Goal: Task Accomplishment & Management: Use online tool/utility

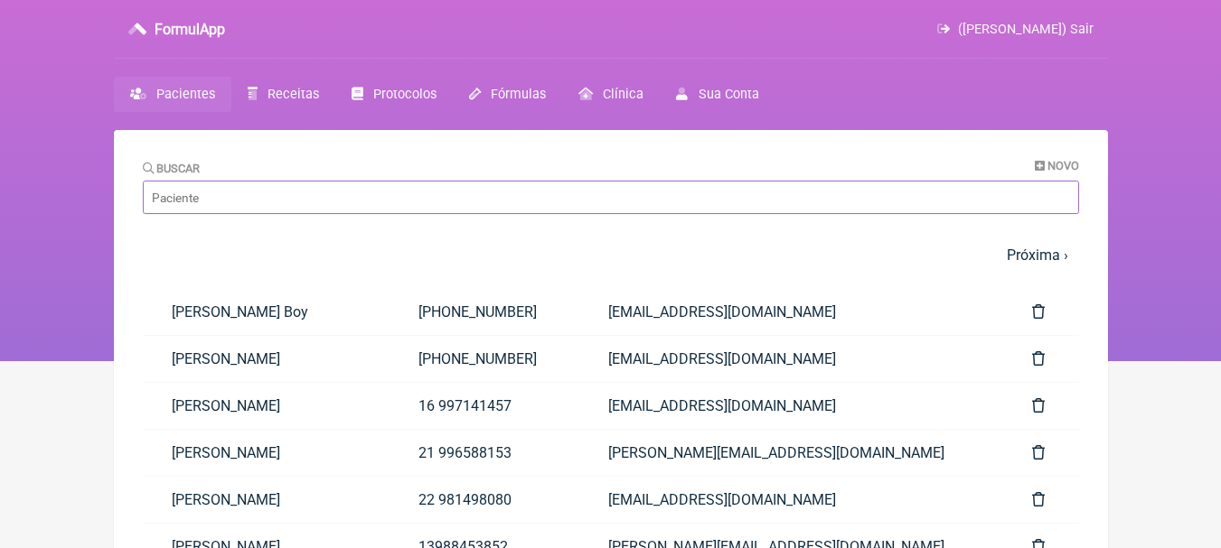
click at [310, 200] on input "Buscar" at bounding box center [611, 197] width 936 height 33
type input "n"
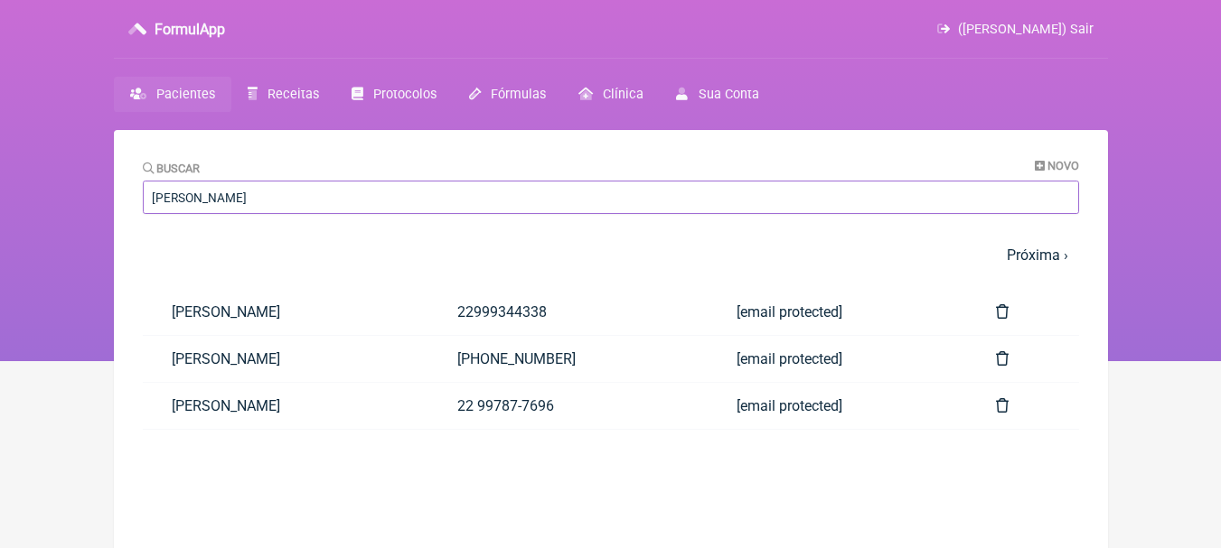
type input "[PERSON_NAME]"
click at [316, 470] on main "Buscar Novo [PERSON_NAME] 1 2 3 4 5 … Próxima › Última » Paciente Telefone Emai…" at bounding box center [611, 404] width 994 height 548
click at [388, 405] on link "[PERSON_NAME]" at bounding box center [286, 406] width 286 height 46
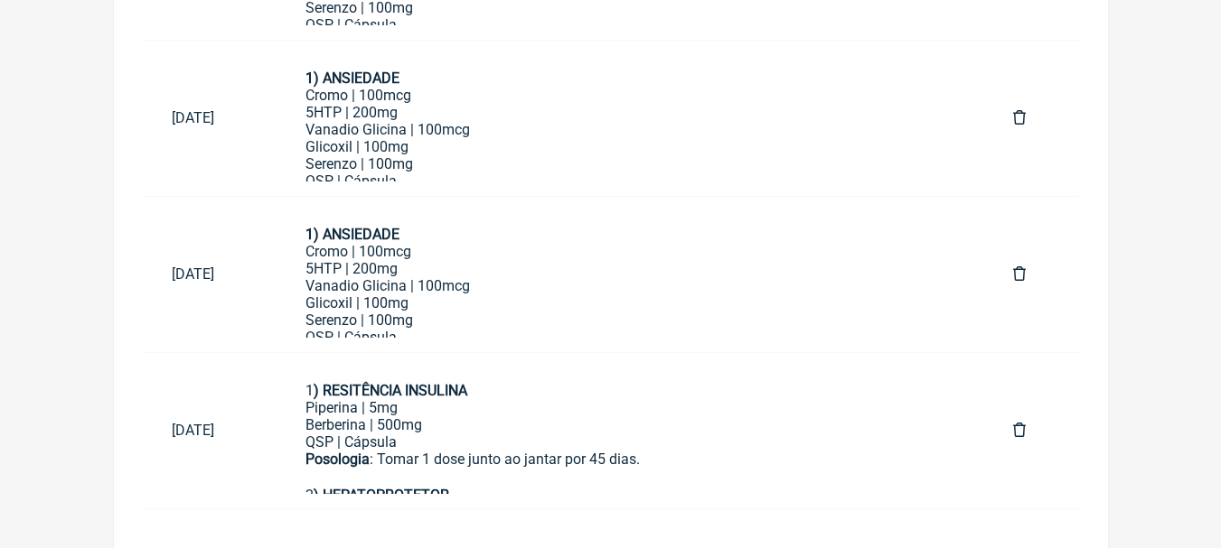
scroll to position [1400, 0]
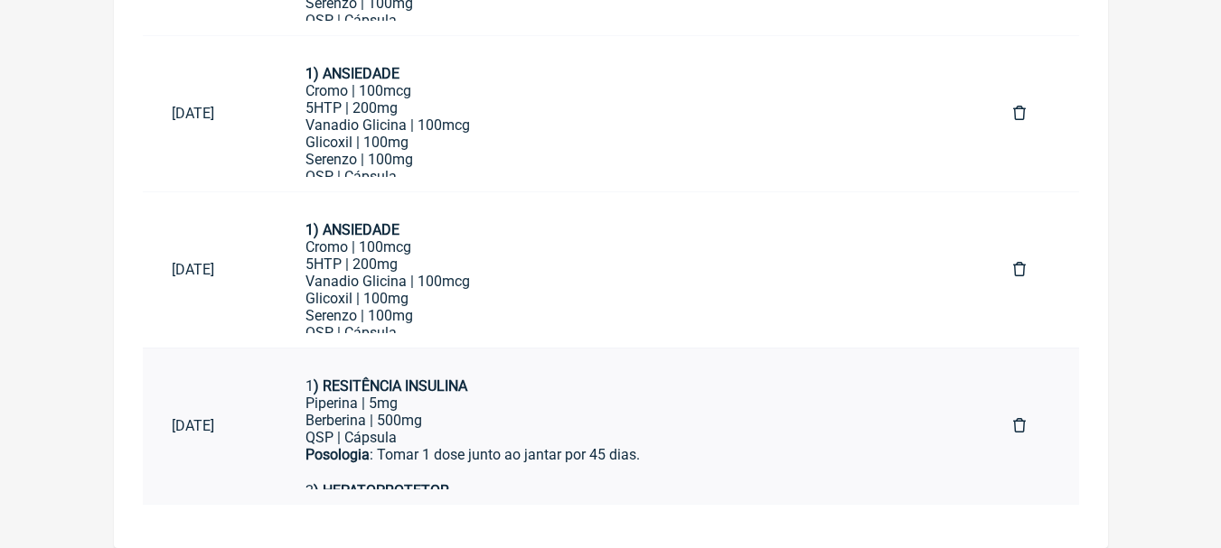
click at [711, 409] on div "Piperina | 5mg" at bounding box center [630, 403] width 650 height 17
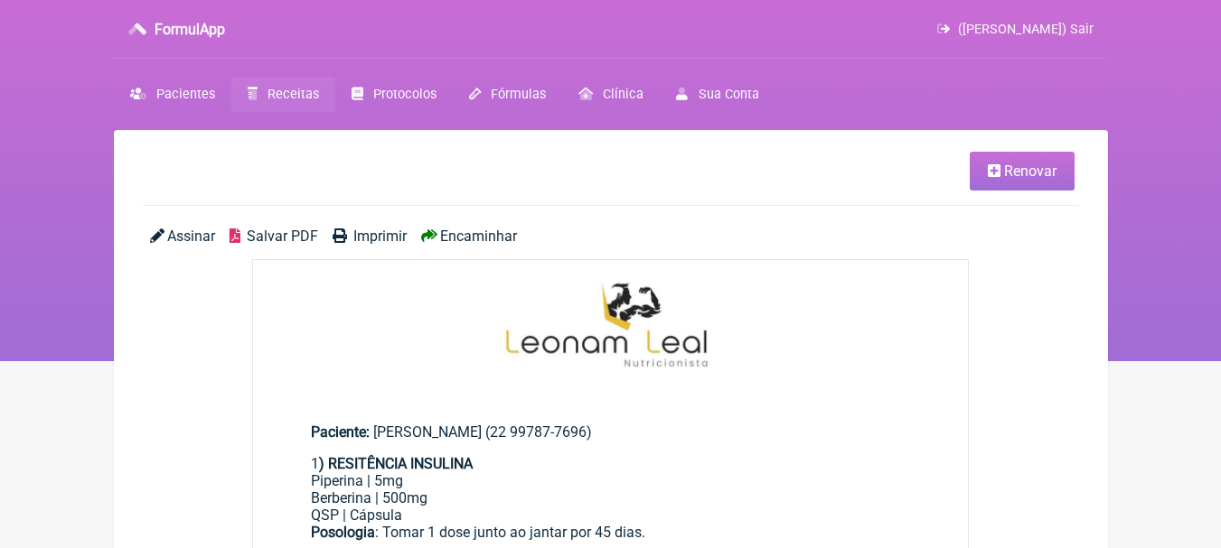
click at [1004, 177] on span "Renovar" at bounding box center [1030, 171] width 52 height 17
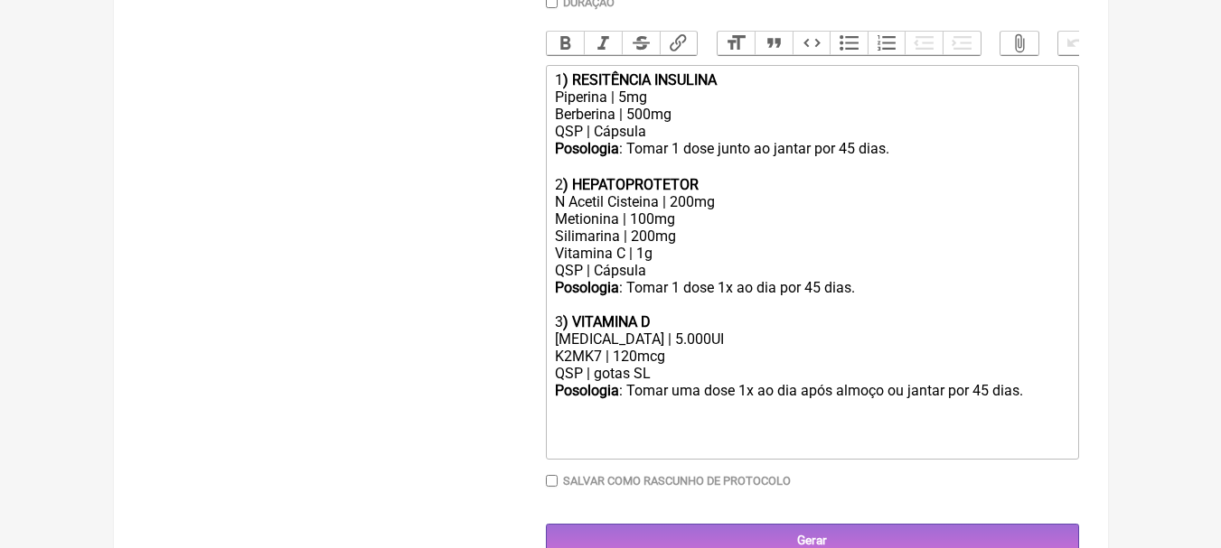
scroll to position [542, 0]
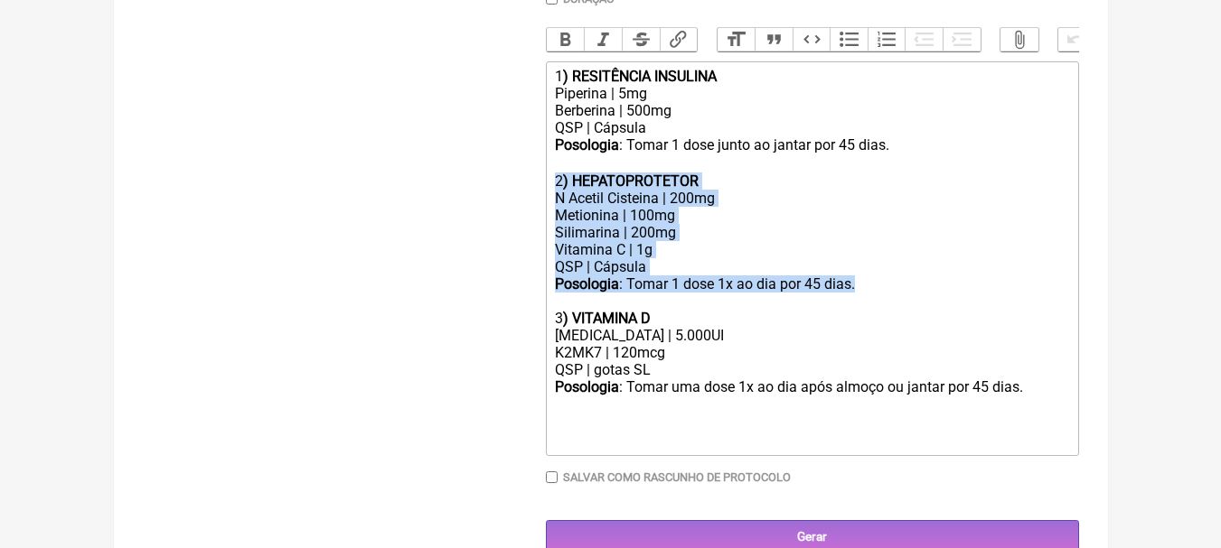
drag, startPoint x: 868, startPoint y: 296, endPoint x: 524, endPoint y: 195, distance: 358.8
click at [524, 195] on form "Buscar Protocolos Formulas Suplementos / Cosméticos Paciente Ana Carolina De Ol…" at bounding box center [611, 115] width 936 height 877
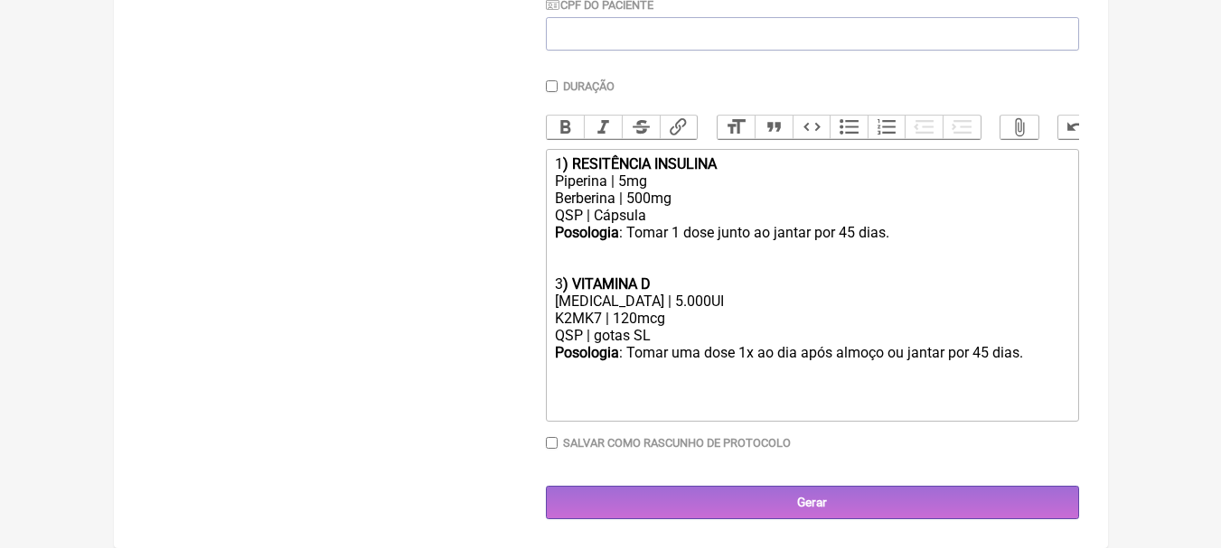
scroll to position [451, 0]
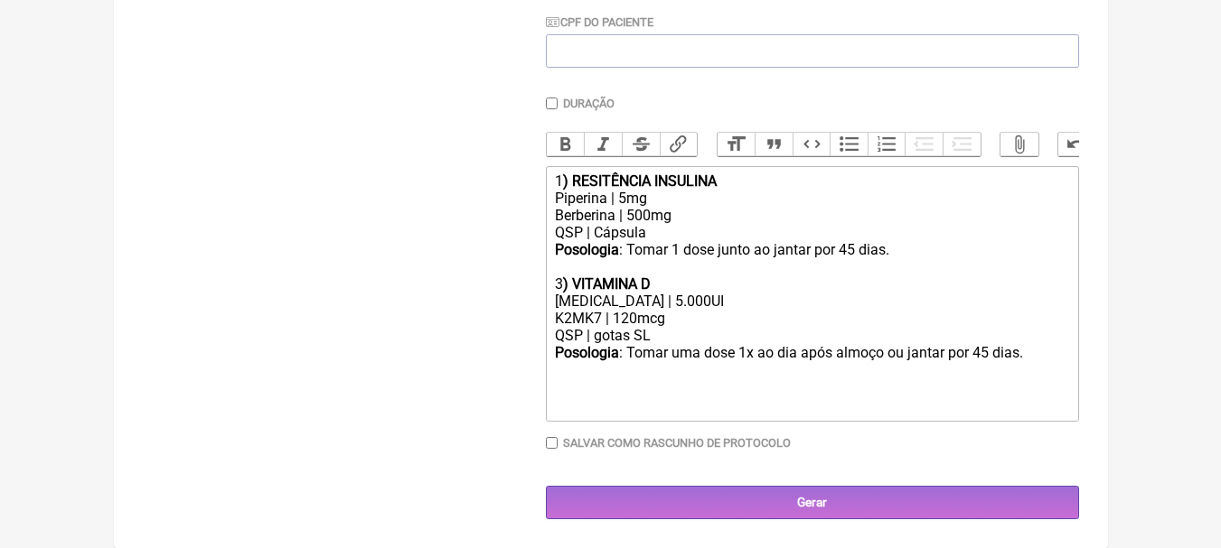
click at [633, 315] on div "K2MK7 | 120mcg" at bounding box center [811, 318] width 513 height 17
click at [558, 288] on div "3 ) VITAMINA D" at bounding box center [811, 284] width 513 height 17
type trix-editor "<div>1<strong>) RESITÊNCIA INSULINA</strong></div><div>Piperina | 5mg</div><div…"
click at [923, 242] on div "Posologia : Tomar 1 dose junto ao jantar por 45 dias." at bounding box center [811, 249] width 513 height 17
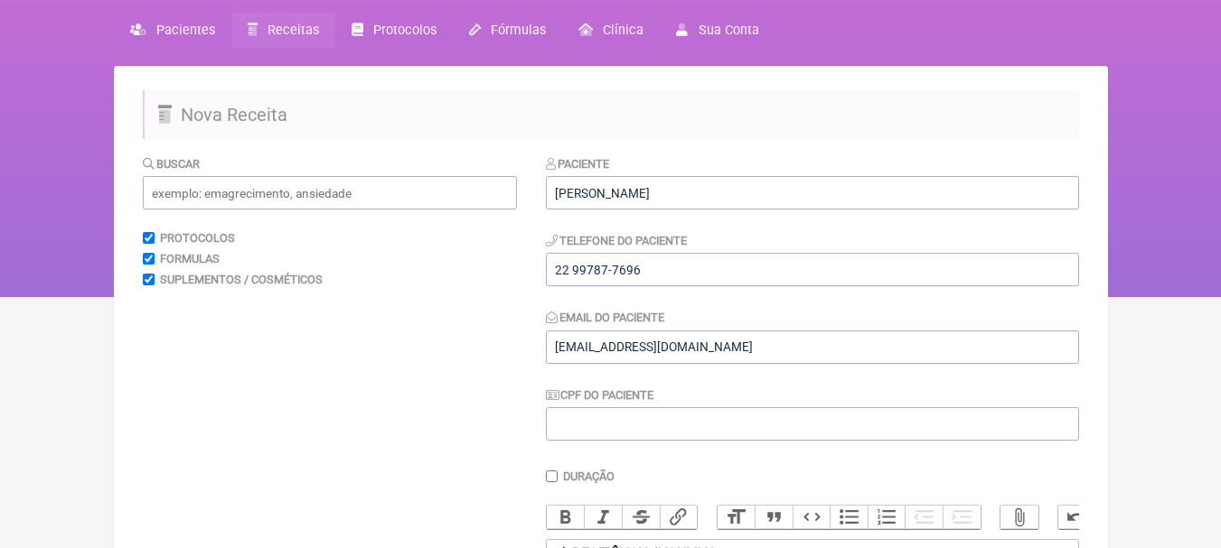
scroll to position [0, 0]
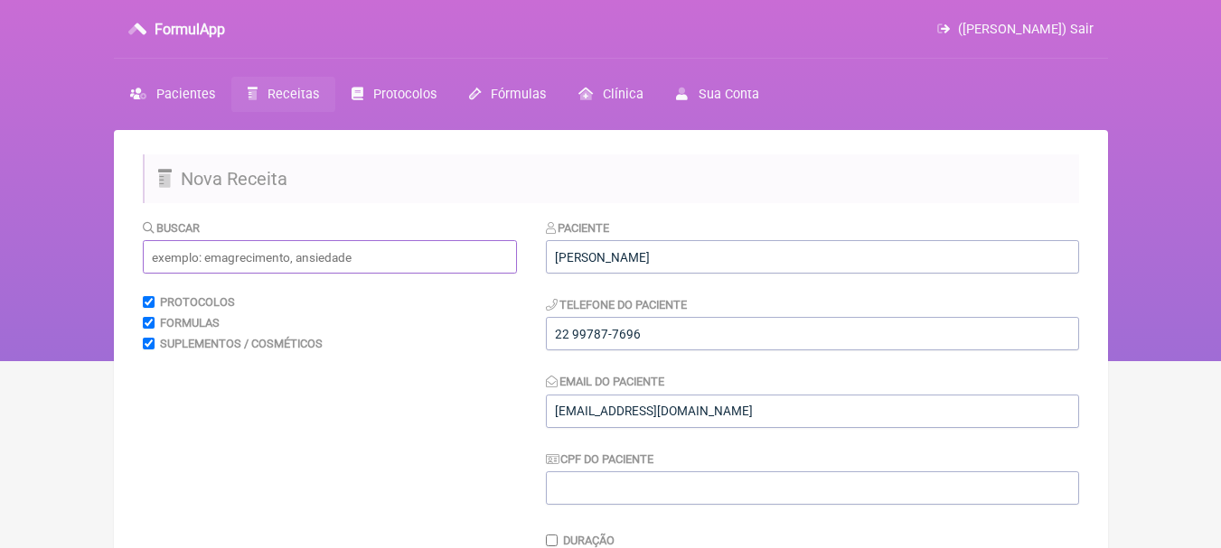
click at [389, 250] on input "text" at bounding box center [330, 256] width 374 height 33
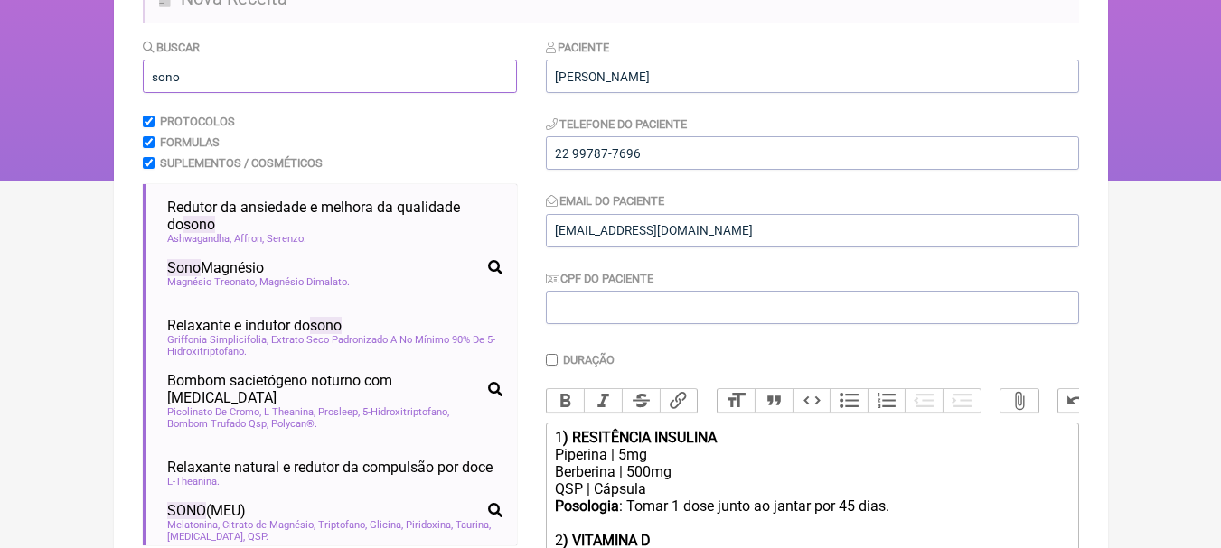
scroll to position [602, 0]
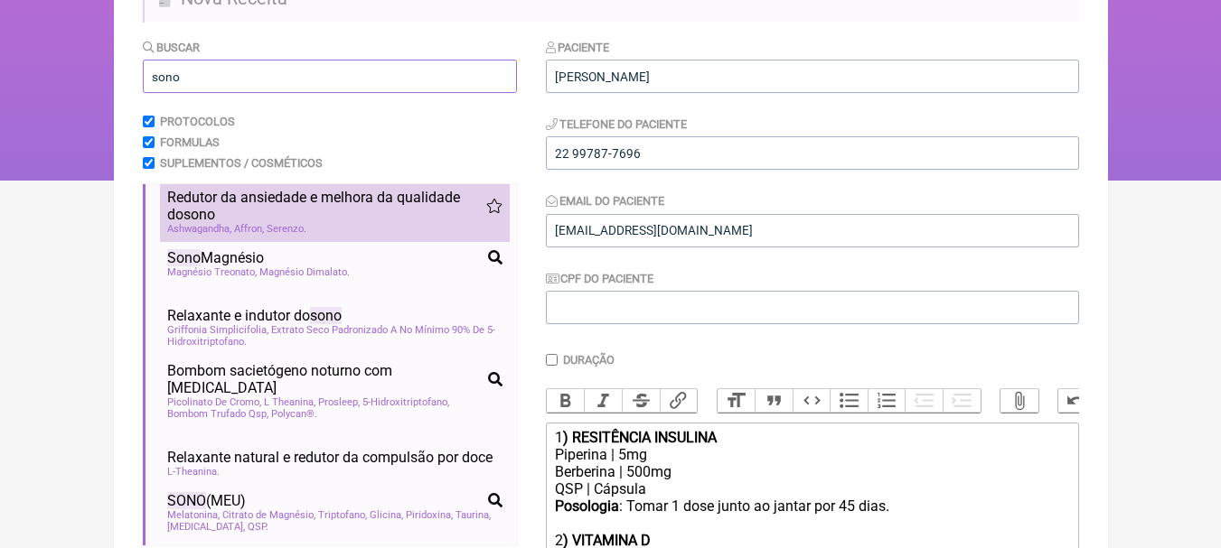
type input "sono"
click at [350, 223] on span "Redutor da ansiedade e melhora da qualidade do sono" at bounding box center [326, 206] width 319 height 34
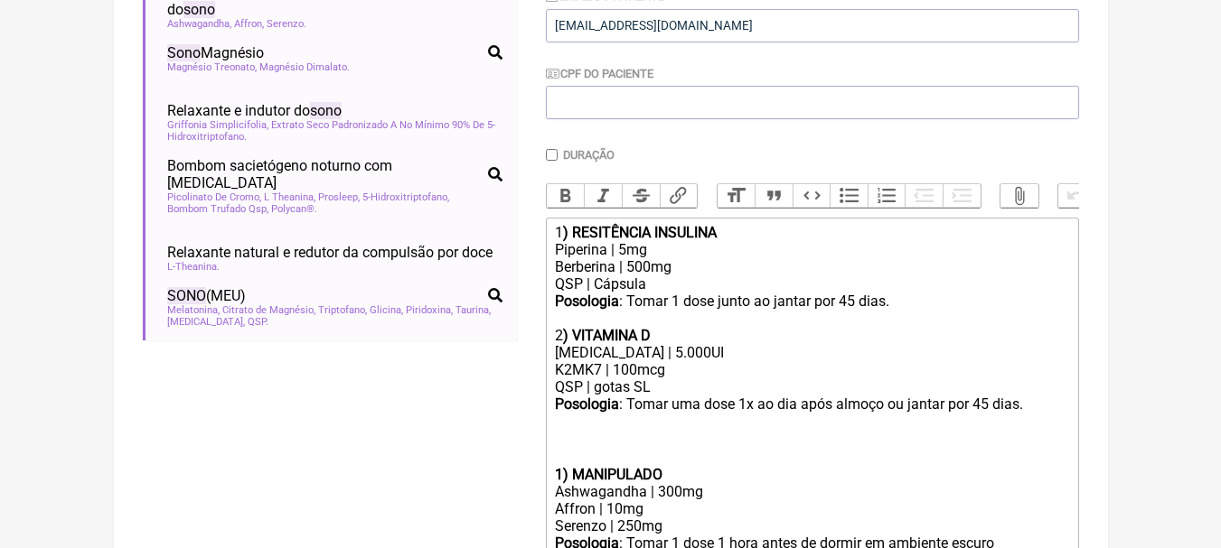
scroll to position [556, 0]
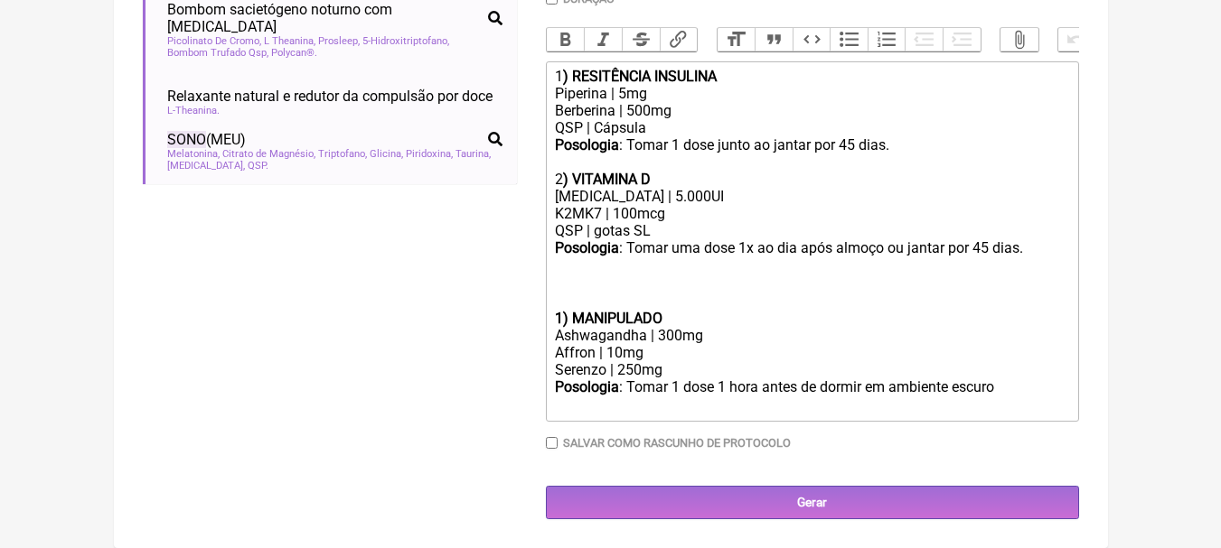
click at [610, 294] on div at bounding box center [811, 293] width 513 height 34
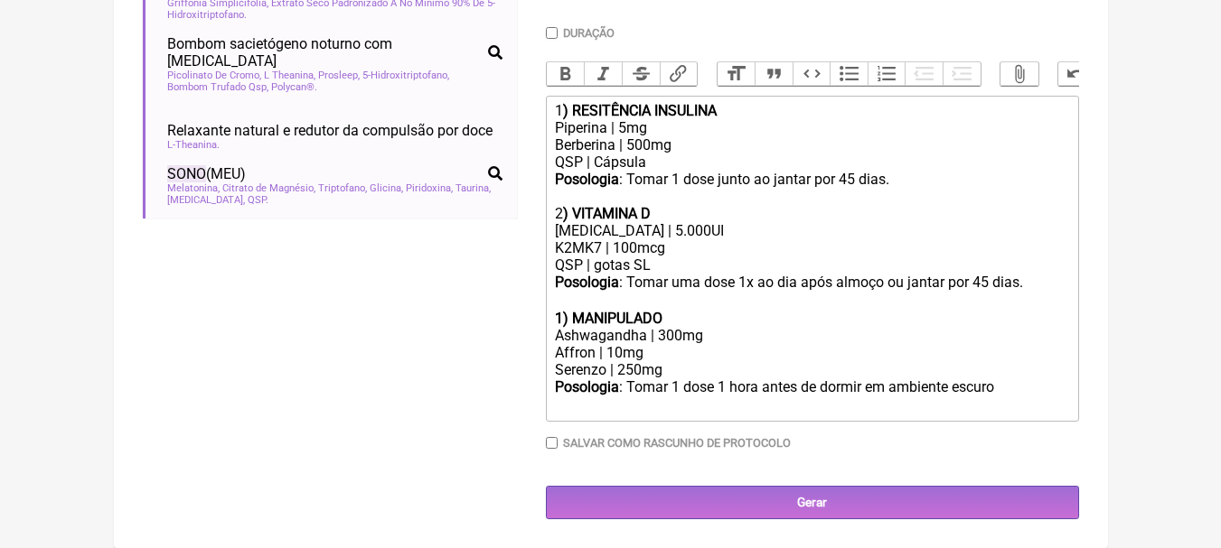
scroll to position [521, 0]
click at [567, 314] on strong "1) MANIPULADO" at bounding box center [609, 318] width 108 height 17
drag, startPoint x: 686, startPoint y: 314, endPoint x: 578, endPoint y: 322, distance: 107.8
click at [578, 322] on div "3 ) MANIPULADO" at bounding box center [811, 318] width 513 height 17
click at [706, 357] on div "Affron | 10mg" at bounding box center [811, 352] width 513 height 17
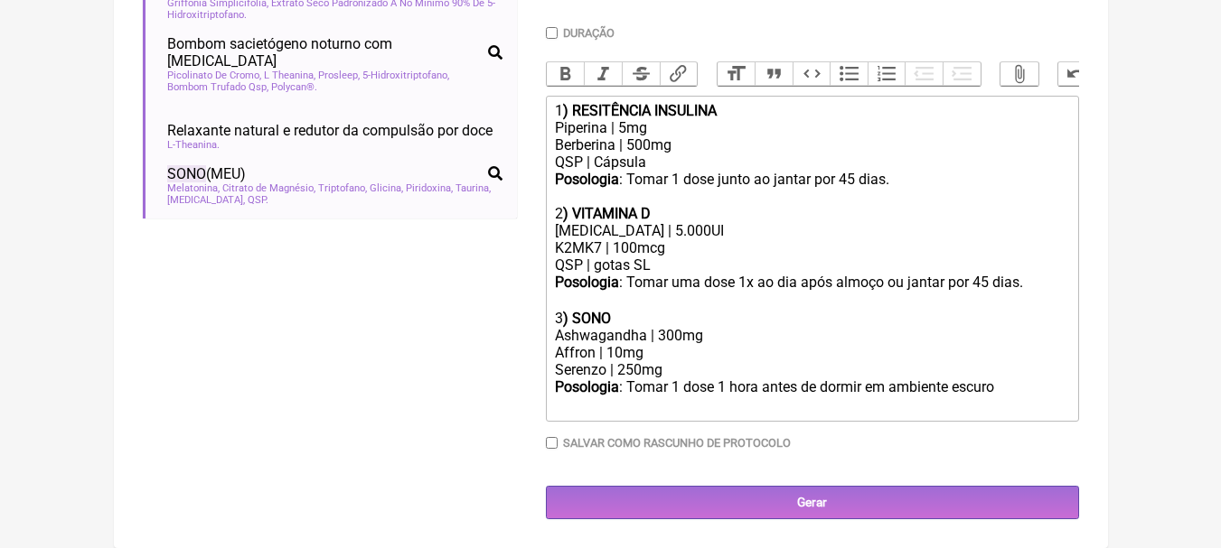
drag, startPoint x: 660, startPoint y: 352, endPoint x: 510, endPoint y: 369, distance: 150.9
click at [510, 369] on form "Buscar sono Protocolos Formulas Suplementos / Cosméticos Sono Melatonina Melato…" at bounding box center [611, 115] width 936 height 809
click at [656, 354] on div "Affron | 10mg" at bounding box center [811, 352] width 513 height 17
drag, startPoint x: 685, startPoint y: 371, endPoint x: 674, endPoint y: 370, distance: 11.0
click at [674, 370] on div "Serenzo | 250mg" at bounding box center [811, 369] width 513 height 17
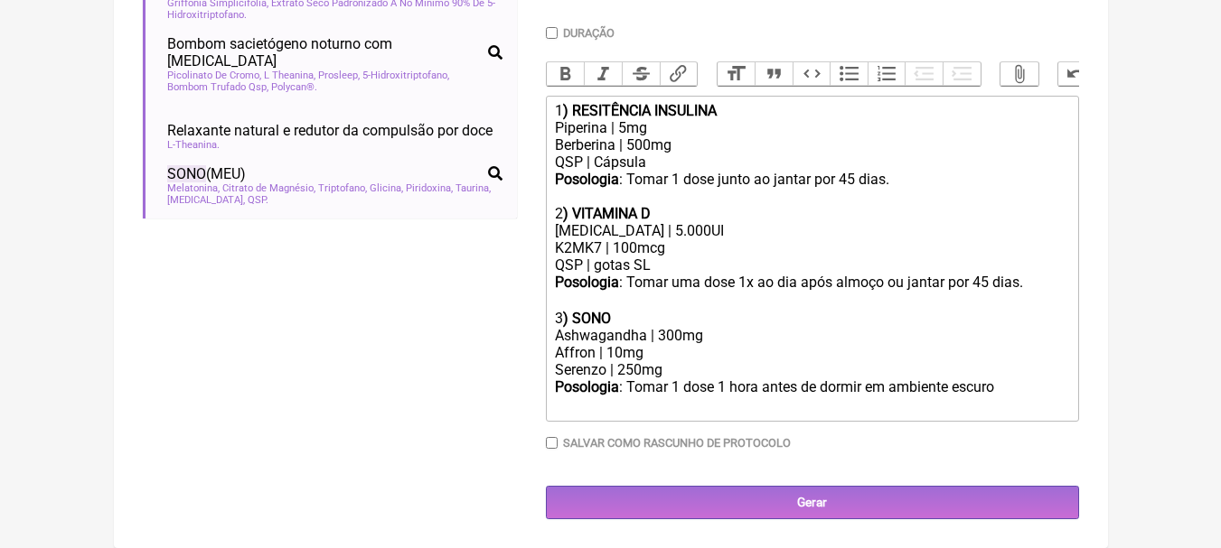
click at [639, 366] on div "Serenzo | 250mg" at bounding box center [811, 369] width 513 height 17
drag, startPoint x: 654, startPoint y: 357, endPoint x: 461, endPoint y: 348, distance: 193.6
click at [461, 348] on form "Buscar sono Protocolos Formulas Suplementos / Cosméticos Sono Melatonina Melato…" at bounding box center [611, 115] width 936 height 809
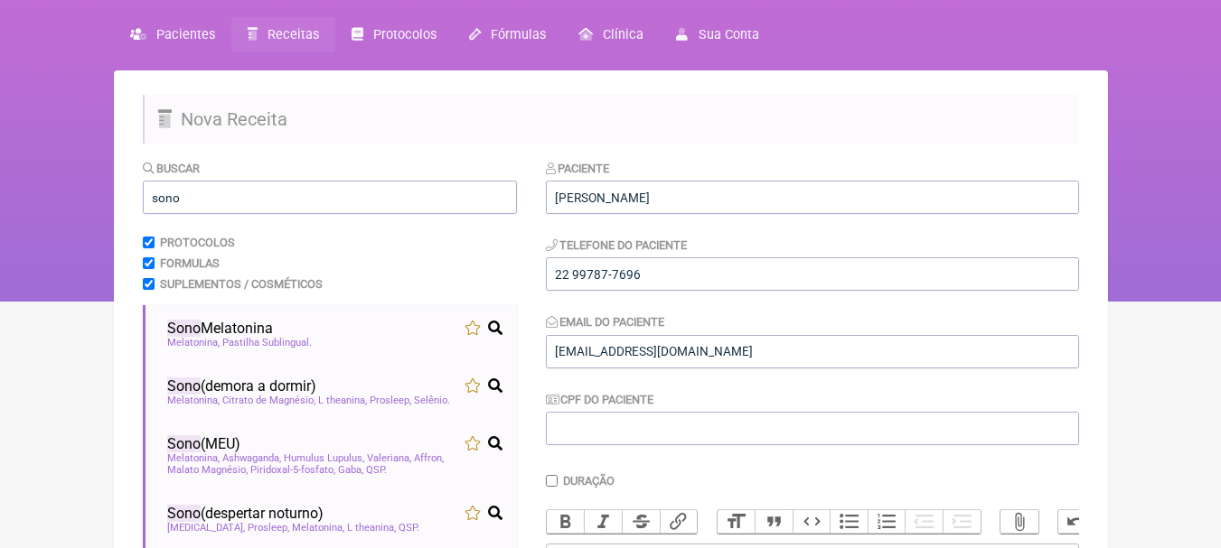
scroll to position [52, 0]
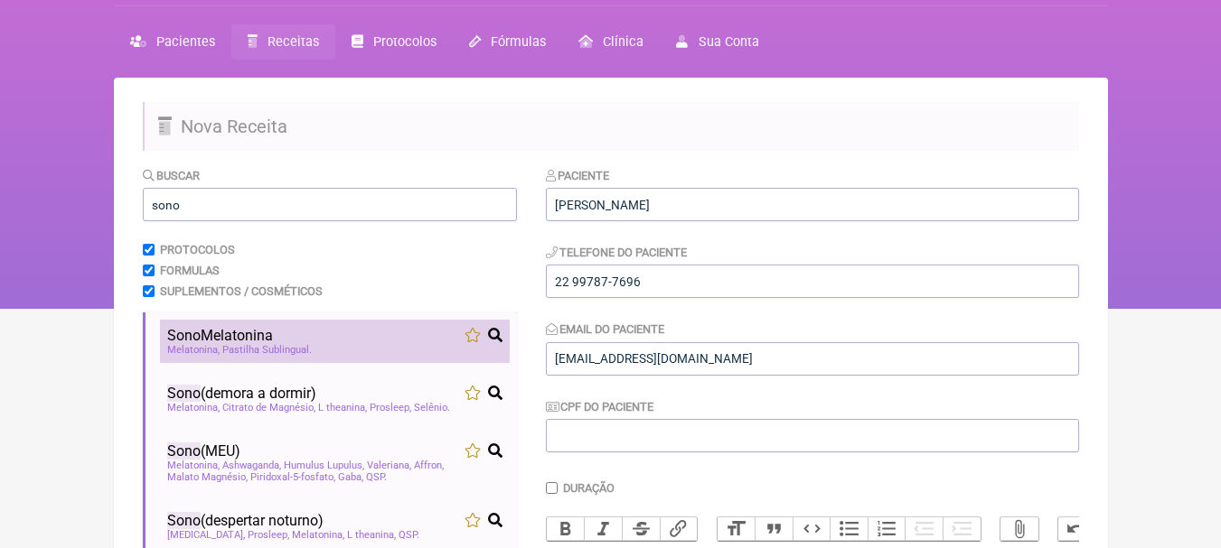
click at [342, 335] on div "Sono Melatonina" at bounding box center [334, 335] width 335 height 17
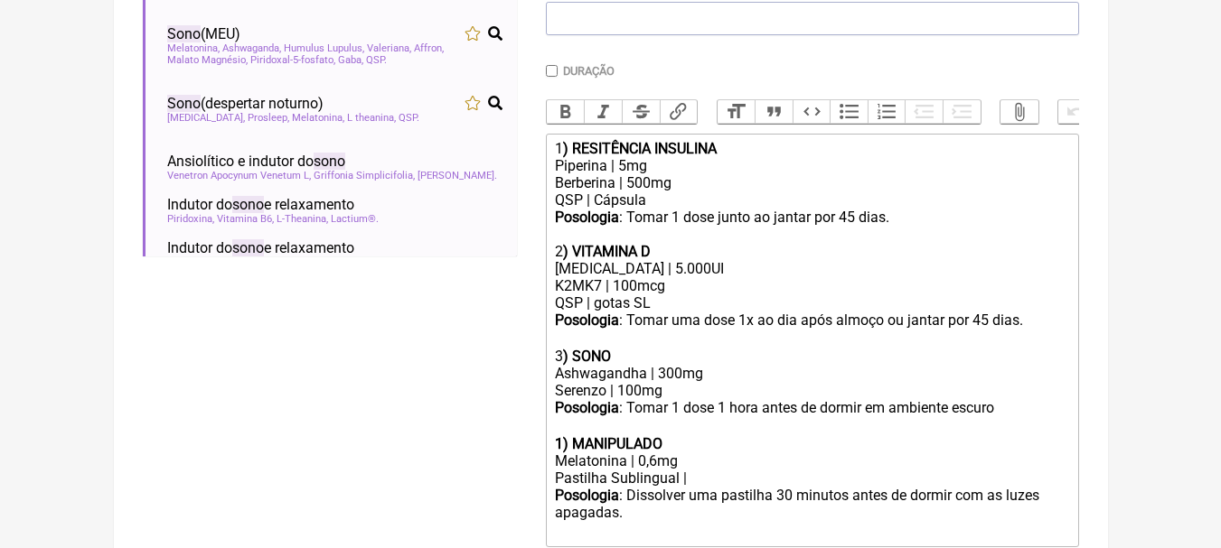
scroll to position [595, 0]
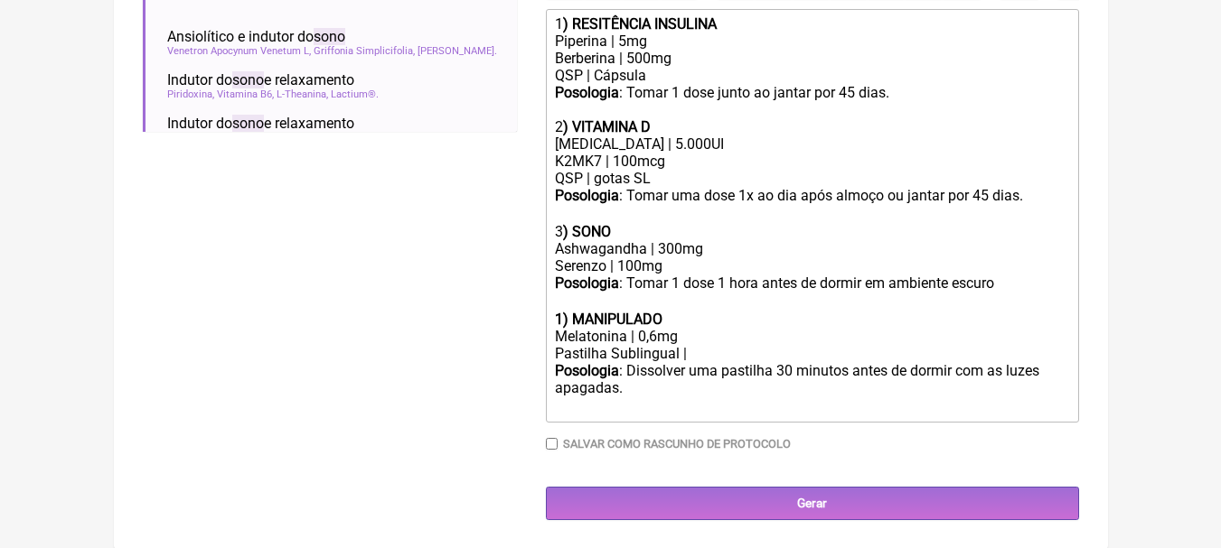
click at [562, 328] on strong "1) MANIPULADO" at bounding box center [609, 319] width 108 height 17
click at [656, 328] on strong ") MANIPULADO" at bounding box center [612, 319] width 99 height 17
drag, startPoint x: 675, startPoint y: 336, endPoint x: 576, endPoint y: 331, distance: 98.6
click at [576, 328] on div "3 ) MANIPULADO" at bounding box center [811, 319] width 513 height 17
click at [655, 345] on div "Melatonina | 0,6mg" at bounding box center [811, 336] width 513 height 17
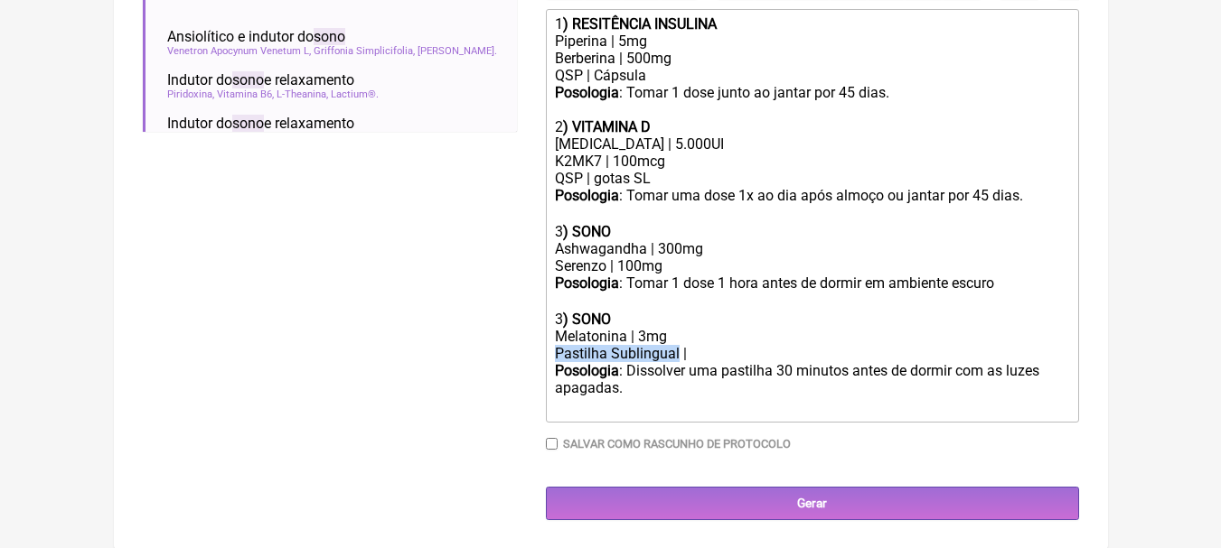
drag, startPoint x: 679, startPoint y: 363, endPoint x: 506, endPoint y: 367, distance: 172.6
click at [506, 367] on form "Buscar sono Protocolos Formulas Suplementos / Cosméticos Sono Melatonina Melato…" at bounding box center [611, 72] width 936 height 896
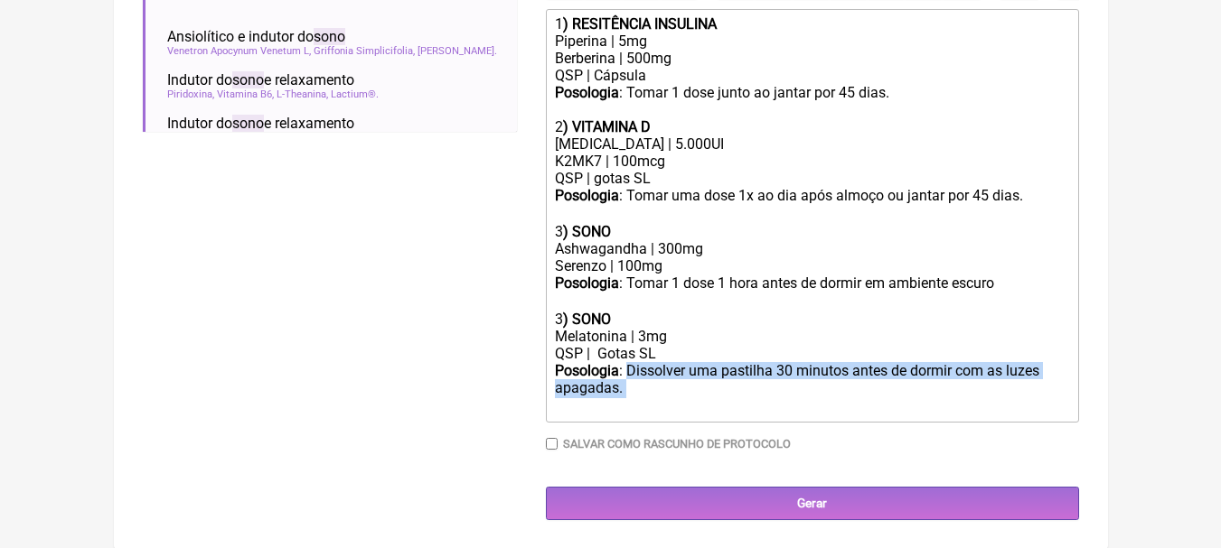
drag, startPoint x: 628, startPoint y: 383, endPoint x: 638, endPoint y: 409, distance: 28.0
click at [638, 409] on div "Posologia : Dissolver uma pastilha 30 minutos antes de dormir com as luzes apag…" at bounding box center [811, 388] width 513 height 53
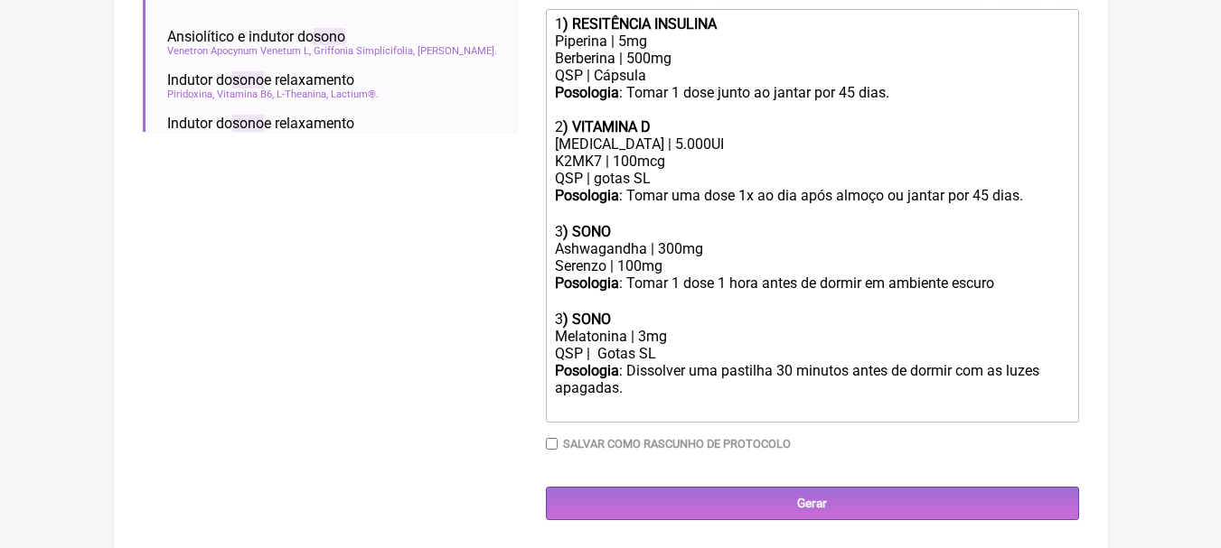
scroll to position [590, 0]
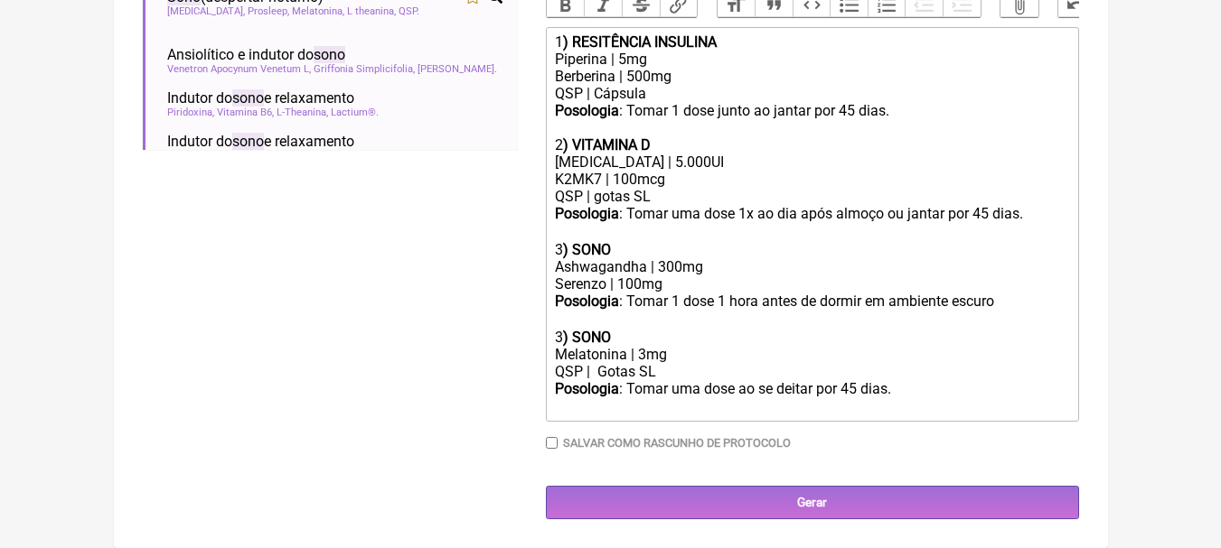
click at [726, 358] on div "Melatonina | 3mg" at bounding box center [811, 354] width 513 height 17
click at [637, 248] on div "3 ) SONO" at bounding box center [811, 249] width 513 height 17
drag, startPoint x: 717, startPoint y: 270, endPoint x: 507, endPoint y: 258, distance: 210.0
click at [507, 258] on form "Buscar sono Protocolos Formulas Suplementos / Cosméticos Sono Melatonina Melato…" at bounding box center [611, 80] width 936 height 877
click at [507, 258] on div "Buscar sono Protocolos Formulas Suplementos / Cosméticos Sono Melatonina Melato…" at bounding box center [330, 80] width 374 height 877
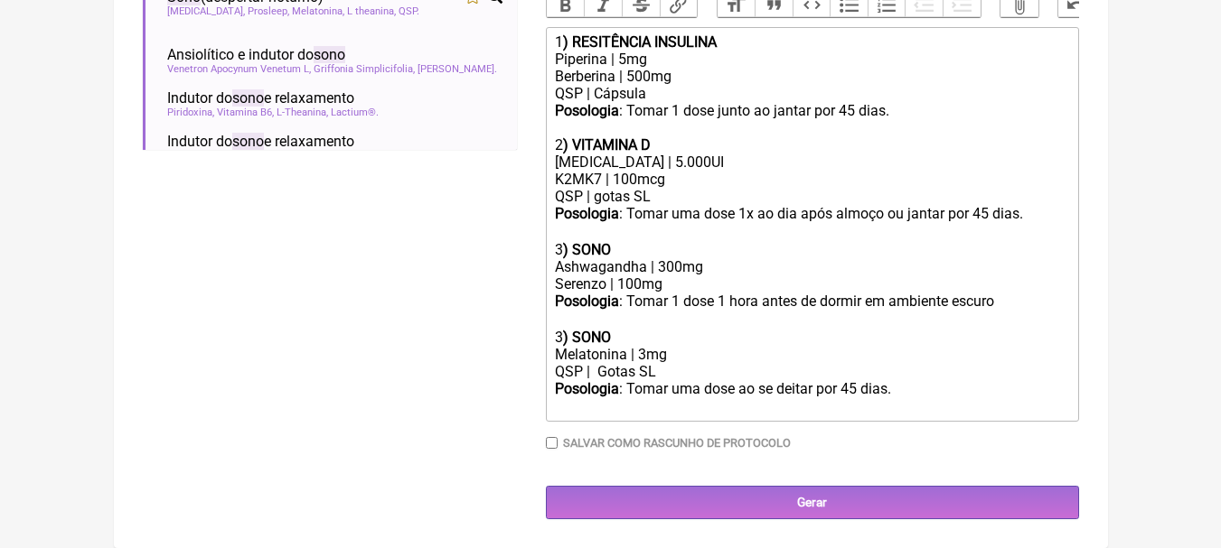
click at [720, 270] on div "Ashwagandha | 300mg" at bounding box center [811, 266] width 513 height 17
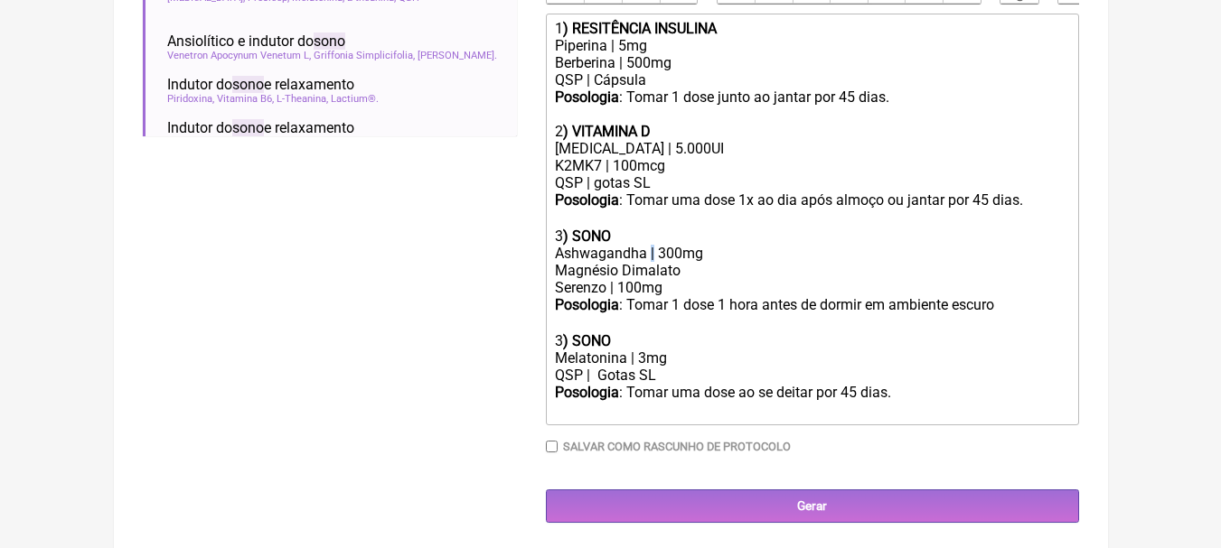
copy div "|"
paste trix-editor "|"
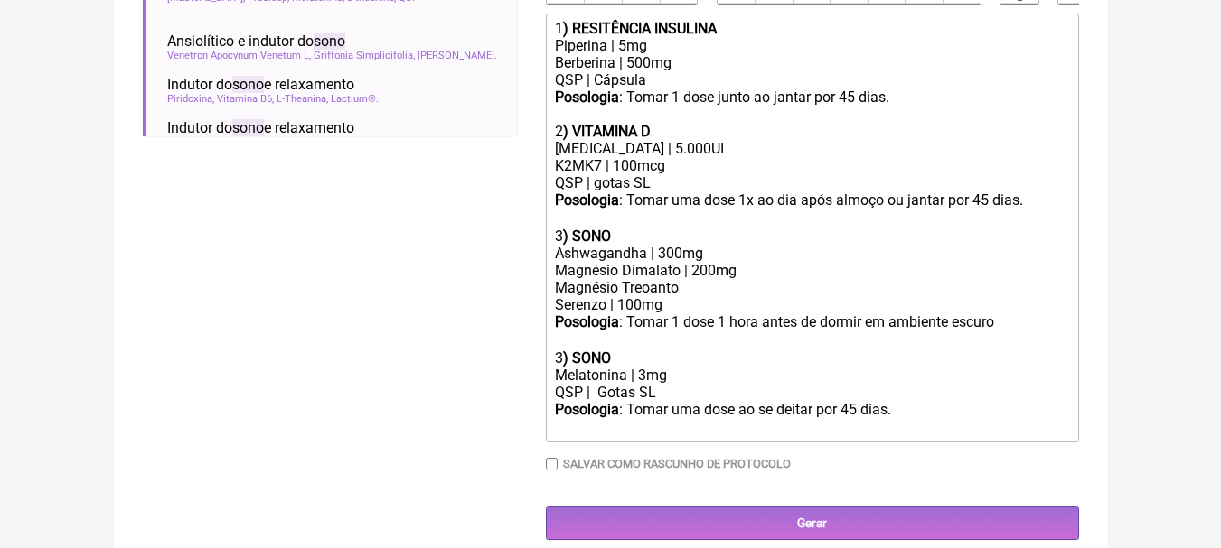
paste trix-editor "|"
click at [685, 314] on div "Serenzo | 100mg" at bounding box center [811, 304] width 513 height 17
click at [719, 314] on div "Serenzo | 100mg" at bounding box center [811, 304] width 513 height 17
drag, startPoint x: 664, startPoint y: 94, endPoint x: 512, endPoint y: 89, distance: 151.9
click at [512, 89] on form "Buscar sono Protocolos Formulas Suplementos / Cosméticos Sono Melatonina Melato…" at bounding box center [611, 85] width 936 height 912
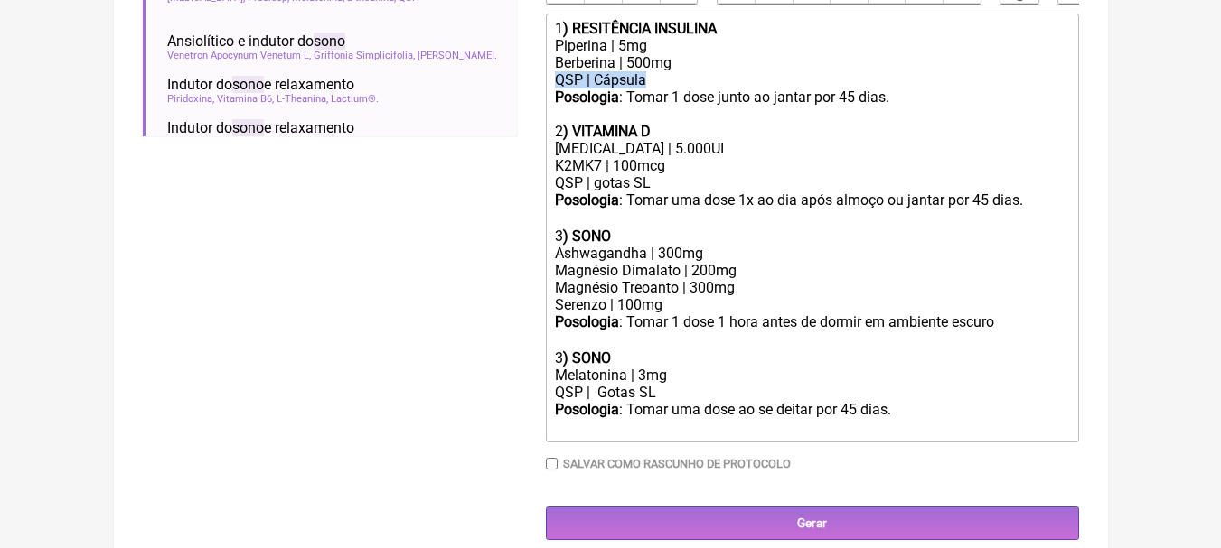
copy div "QSP | Cápsula"
click at [734, 314] on div "Serenzo | 100mg" at bounding box center [811, 304] width 513 height 17
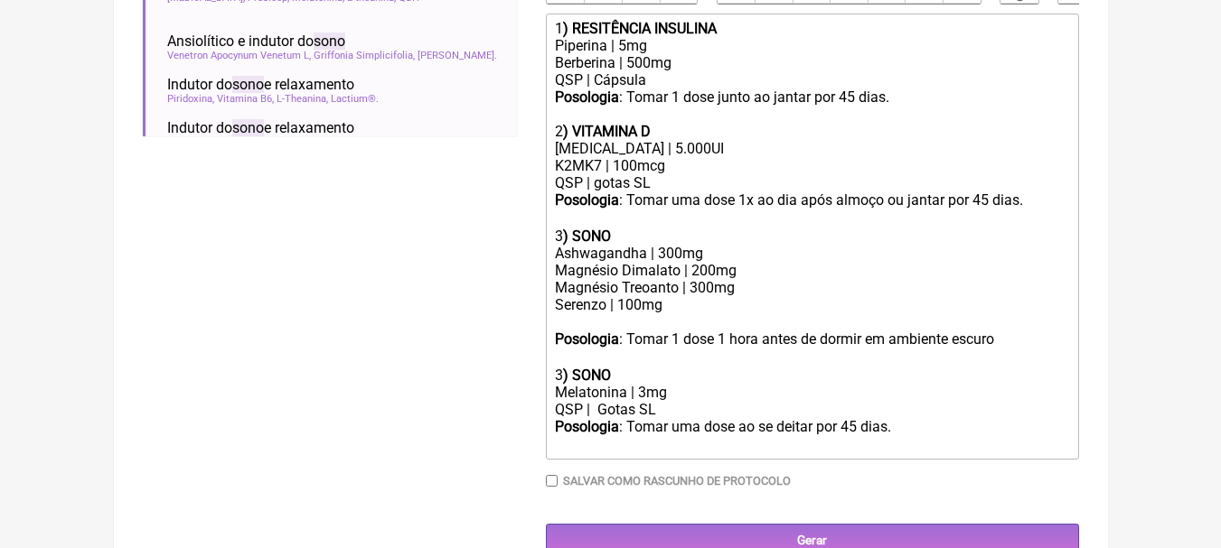
paste trix-editor "QSP | Cápsula"
click at [668, 331] on div "Serenzo | 100mg QSP | Cápsula" at bounding box center [811, 313] width 513 height 34
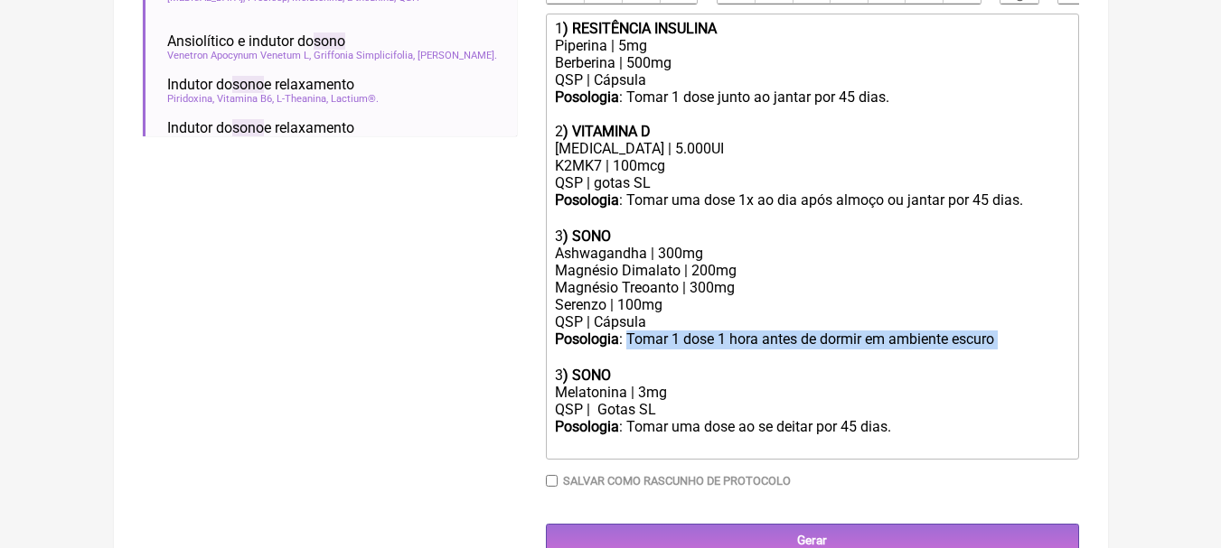
drag, startPoint x: 627, startPoint y: 351, endPoint x: 1038, endPoint y: 353, distance: 411.1
click at [1038, 353] on div "Posologia : Tomar 1 dose 1 hora antes de dormir em ambiente escuro ㅤ" at bounding box center [811, 349] width 513 height 36
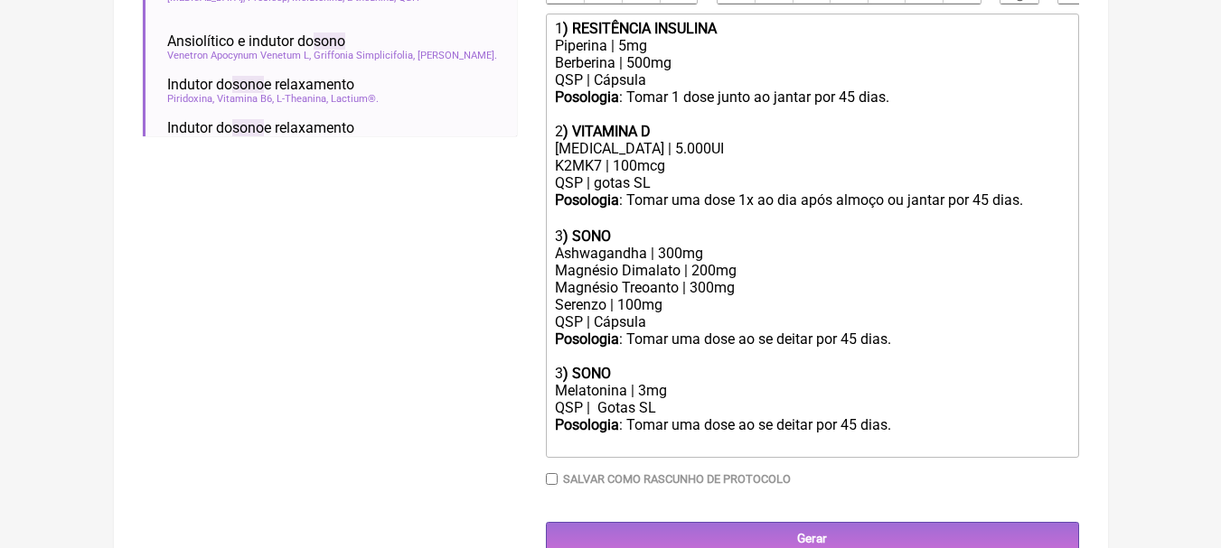
click at [564, 382] on strong ") SONO" at bounding box center [587, 373] width 48 height 17
click at [561, 245] on div "3 ) SONO" at bounding box center [811, 236] width 513 height 17
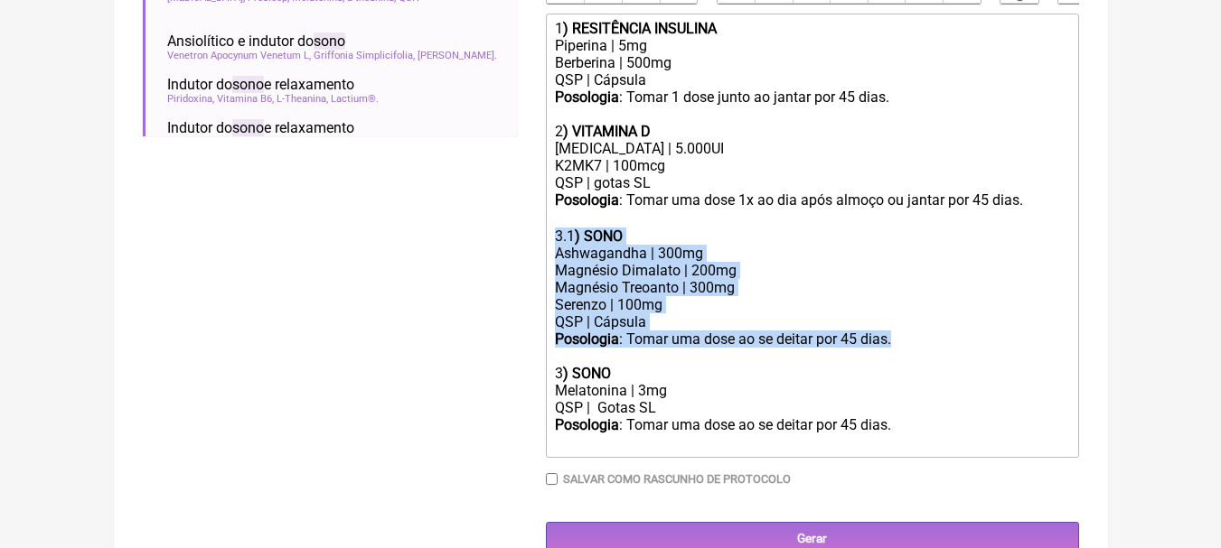
drag, startPoint x: 907, startPoint y: 353, endPoint x: 510, endPoint y: 242, distance: 412.8
click at [510, 242] on form "Buscar sono Protocolos Formulas Suplementos / Cosméticos Sono Melatonina Melato…" at bounding box center [611, 92] width 936 height 927
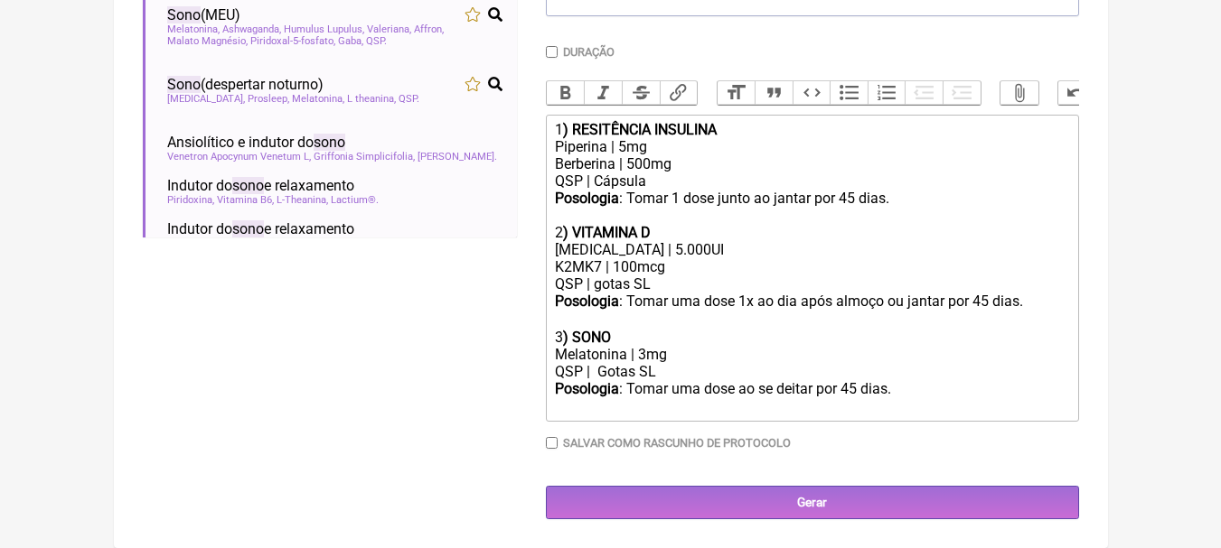
scroll to position [502, 0]
click at [924, 386] on div "Posologia : Tomar uma dose ao se deitar por 45 dias." at bounding box center [811, 397] width 513 height 34
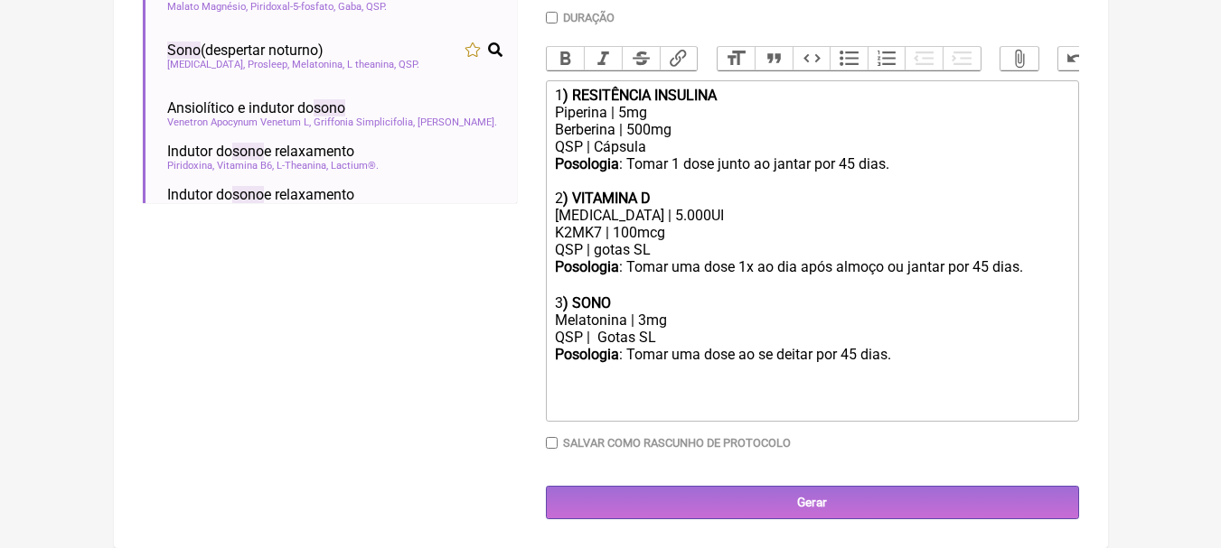
paste trix-editor "3.1<strong>) SONO</strong></div><div>Ashwagandha | 300mg<br>Magnésio Dimalato |…"
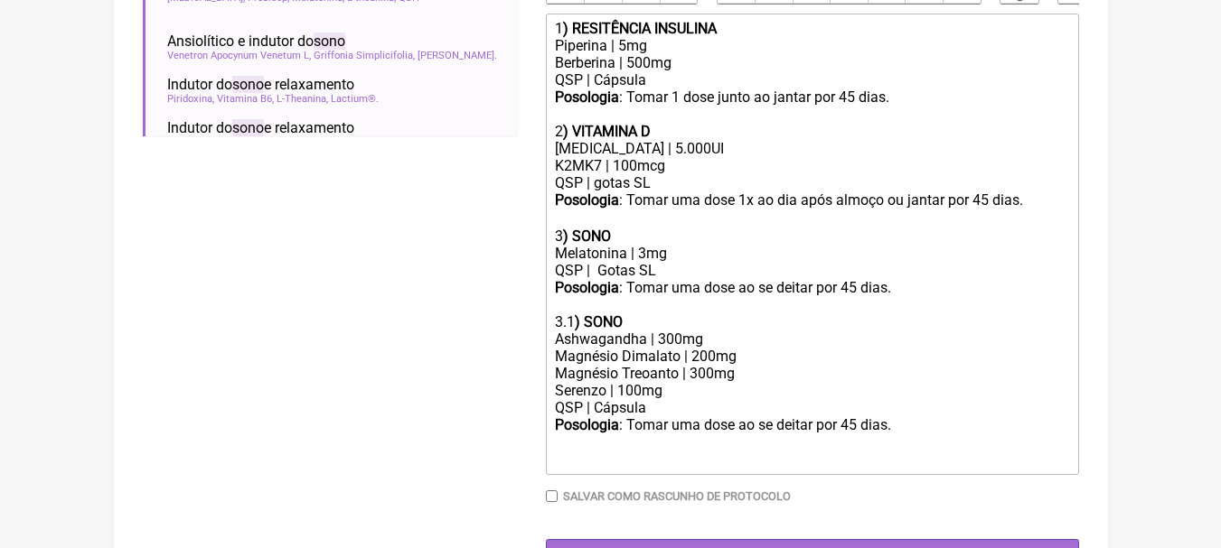
click at [574, 331] on div "Posologia : Tomar uma dose ao se deitar por 45 dias. 3.1 ) SONO" at bounding box center [811, 305] width 513 height 52
click at [898, 448] on div at bounding box center [811, 451] width 513 height 34
click at [919, 431] on div "Posologia : Tomar uma dose ao se deitar por 45 dias." at bounding box center [811, 425] width 513 height 17
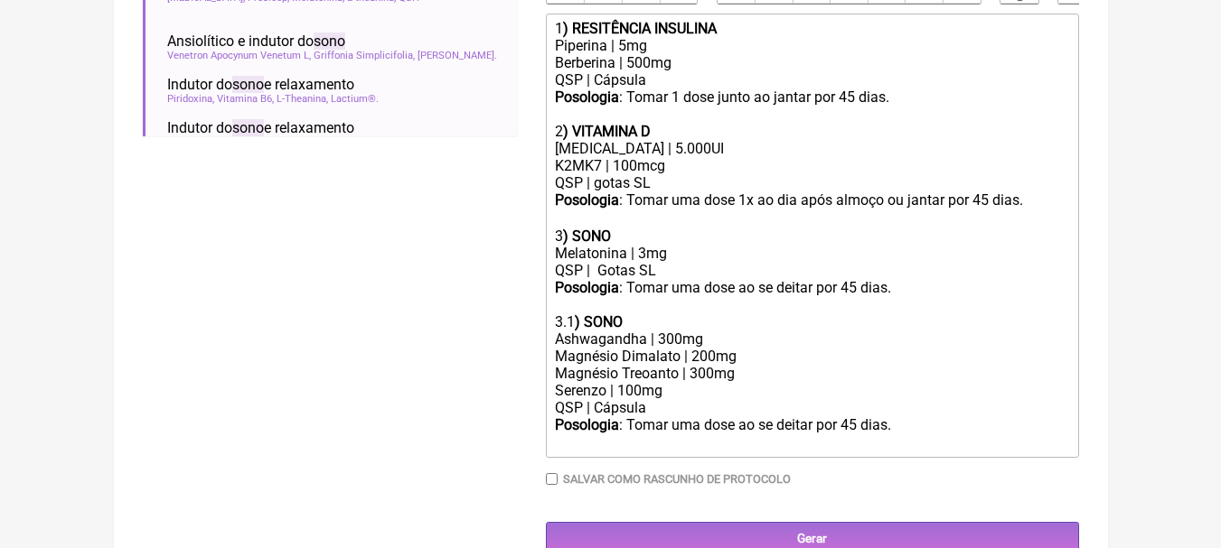
type trix-editor "<div>1<strong>) RESITÊNCIA INSULINA</strong></div><div>Piperina | 5mg</div><div…"
click at [740, 351] on div "Ashwagandha | 300mg Magnésio Dimalato | 200mg Magnésio Treoanto | 300mg" at bounding box center [811, 357] width 513 height 52
click at [746, 369] on div "Ashwagandha | 300mg Magnésio Dimalato | 200mg Magnésio Treoanto | 300mg" at bounding box center [811, 357] width 513 height 52
click at [690, 408] on div "Serenzo | 100mg QSP | Cápsula" at bounding box center [811, 399] width 513 height 34
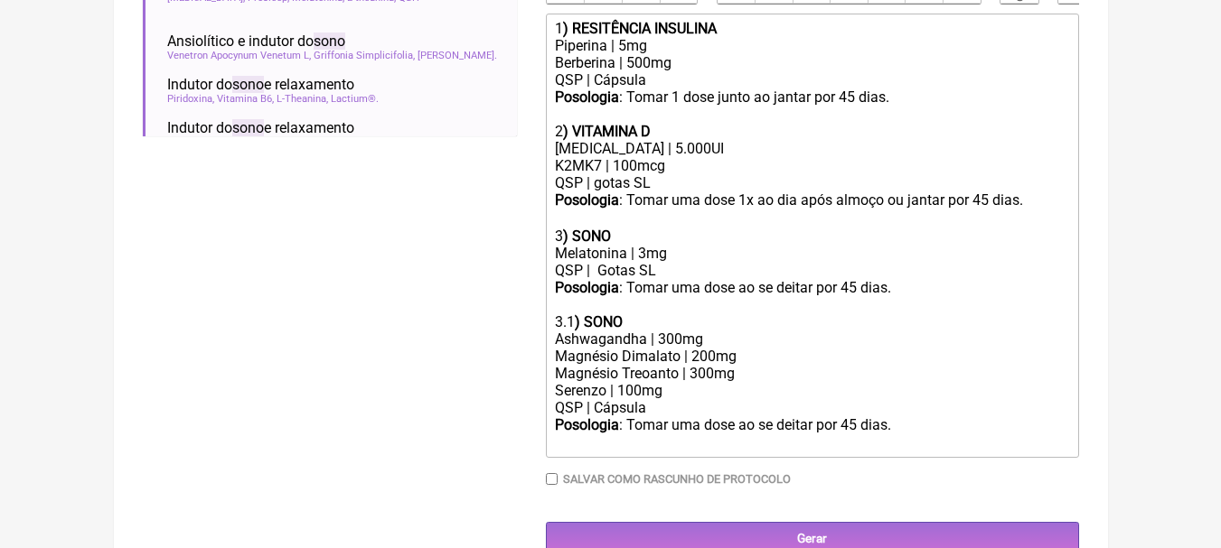
click at [905, 300] on div "Posologia : Tomar uma dose ao se deitar por 45 dias. 3.1 ) SONO" at bounding box center [811, 305] width 513 height 52
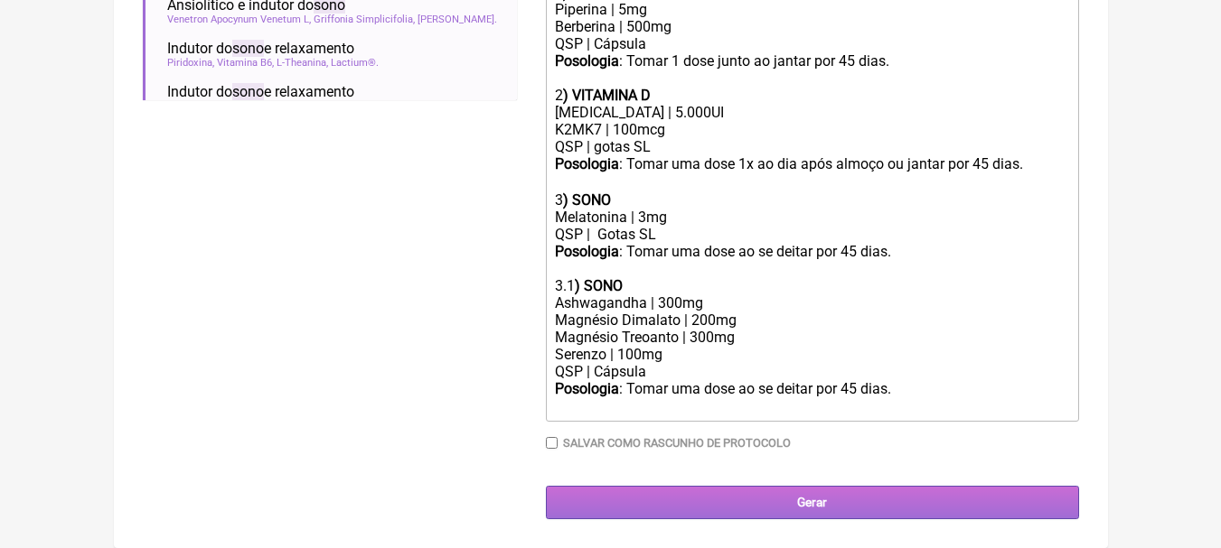
click at [824, 506] on input "Gerar" at bounding box center [812, 502] width 533 height 33
